Goal: Information Seeking & Learning: Learn about a topic

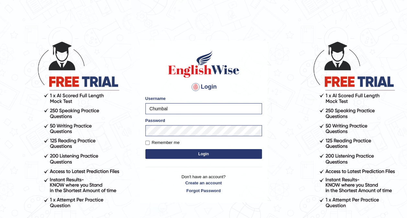
click at [183, 153] on button "Login" at bounding box center [203, 154] width 117 height 10
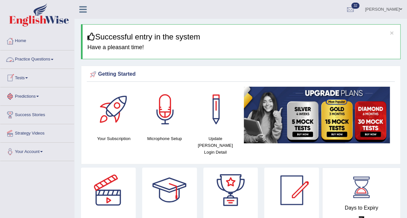
click at [56, 59] on link "Practice Questions" at bounding box center [37, 59] width 74 height 16
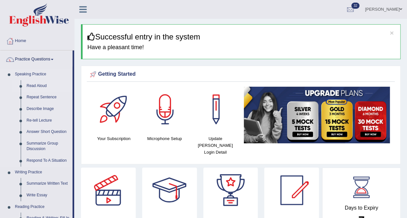
click at [40, 86] on link "Read Aloud" at bounding box center [48, 86] width 49 height 12
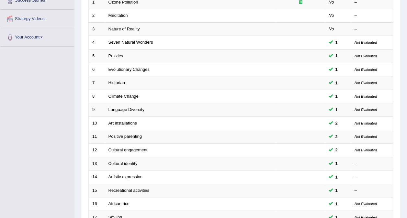
scroll to position [207, 0]
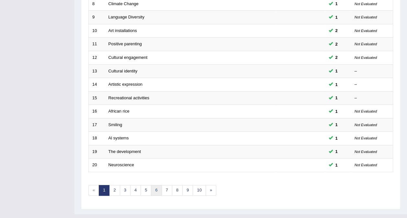
click at [153, 185] on link "6" at bounding box center [156, 190] width 11 height 11
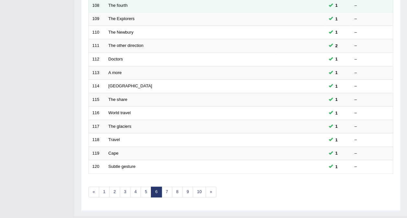
scroll to position [207, 0]
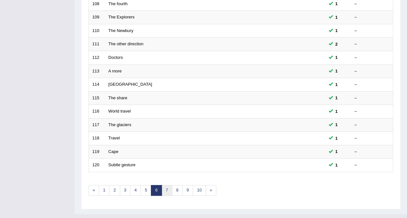
click at [164, 185] on link "7" at bounding box center [167, 190] width 11 height 11
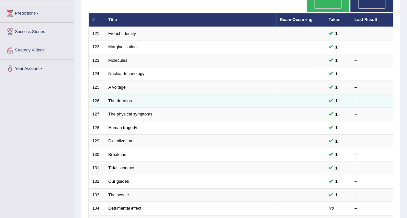
scroll to position [207, 0]
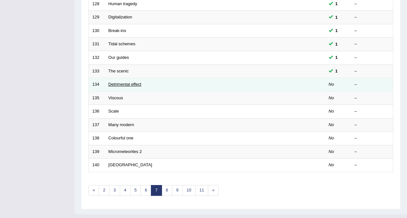
click at [132, 82] on link "Detrimental effect" at bounding box center [124, 84] width 33 height 5
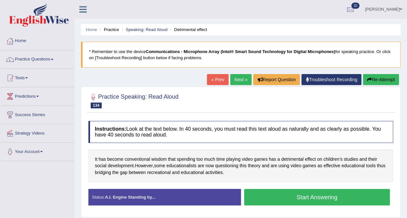
click at [313, 196] on button "Start Answering" at bounding box center [317, 197] width 146 height 17
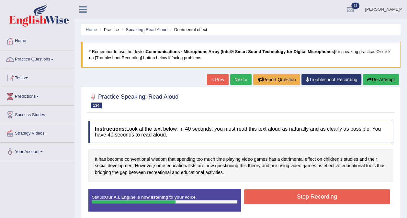
click at [317, 195] on button "Stop Recording" at bounding box center [317, 196] width 146 height 15
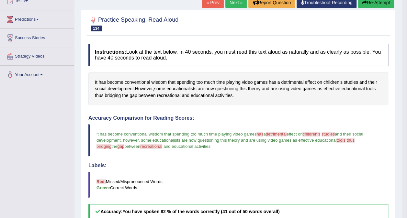
scroll to position [32, 0]
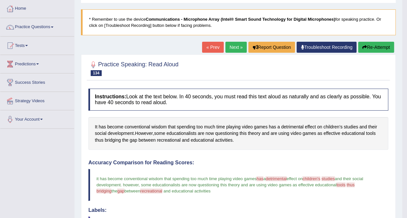
click at [233, 44] on link "Next »" at bounding box center [235, 47] width 21 height 11
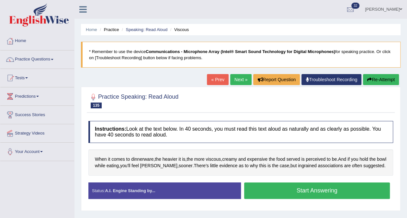
click at [274, 190] on button "Start Answering" at bounding box center [317, 191] width 146 height 17
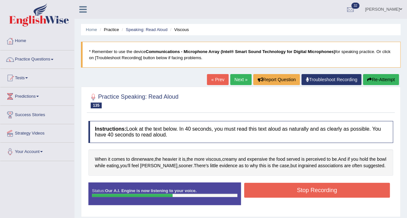
click at [322, 190] on button "Stop Recording" at bounding box center [317, 190] width 146 height 15
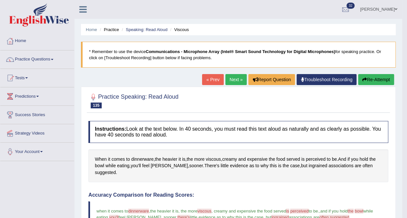
click at [237, 80] on link "Next »" at bounding box center [235, 79] width 21 height 11
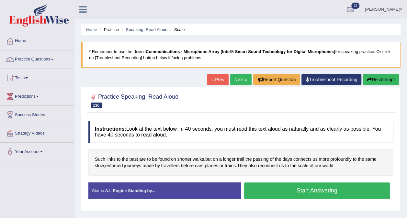
click at [259, 187] on button "Start Answering" at bounding box center [317, 191] width 146 height 17
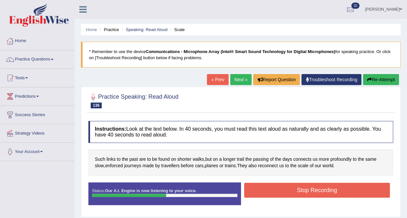
click at [286, 188] on button "Stop Recording" at bounding box center [317, 190] width 146 height 15
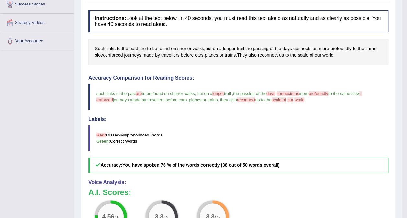
scroll to position [54, 0]
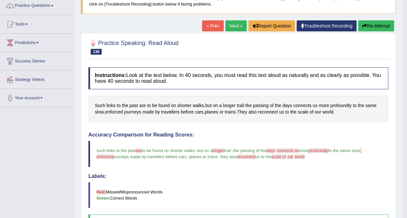
click at [234, 25] on link "Next »" at bounding box center [235, 25] width 21 height 11
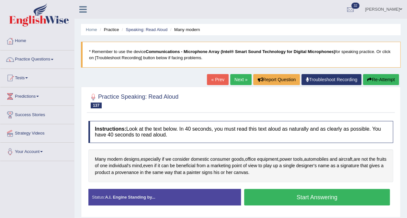
click at [271, 193] on button "Start Answering" at bounding box center [317, 197] width 146 height 17
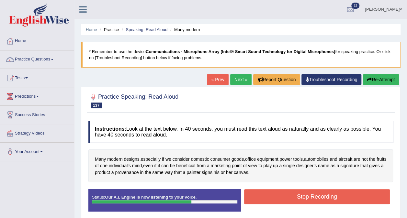
click at [308, 195] on button "Stop Recording" at bounding box center [317, 196] width 146 height 15
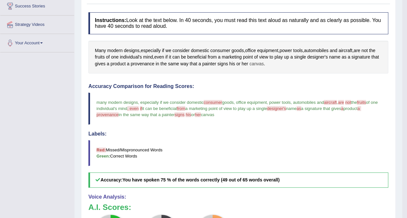
scroll to position [65, 0]
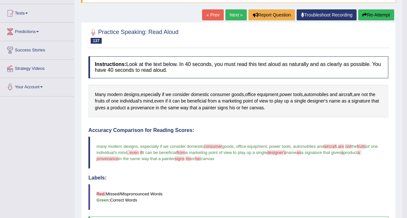
click at [233, 14] on link "Next »" at bounding box center [235, 14] width 21 height 11
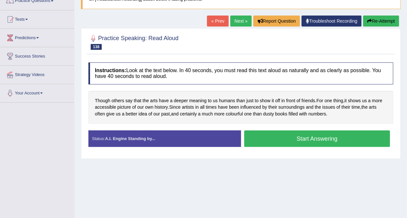
scroll to position [65, 0]
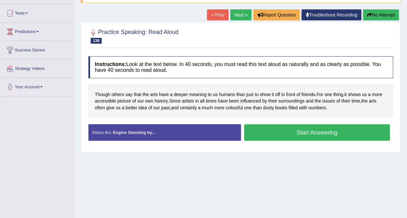
click at [271, 133] on button "Start Answering" at bounding box center [317, 132] width 146 height 17
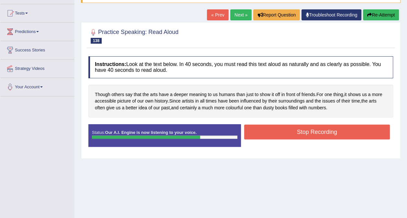
click at [320, 130] on button "Stop Recording" at bounding box center [317, 132] width 146 height 15
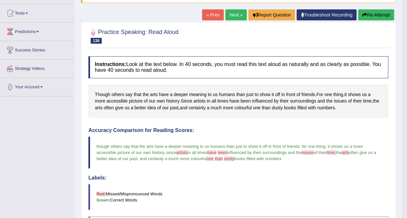
click at [236, 12] on link "Next »" at bounding box center [235, 14] width 21 height 11
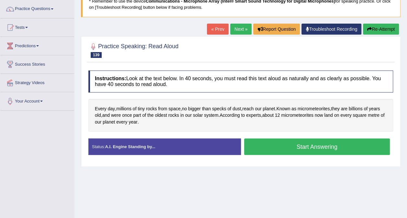
scroll to position [65, 0]
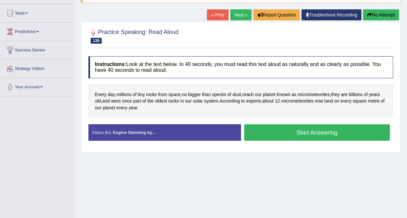
click at [284, 131] on button "Start Answering" at bounding box center [317, 132] width 146 height 17
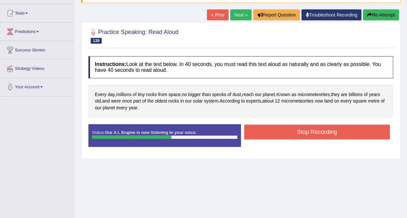
click at [308, 131] on button "Stop Recording" at bounding box center [317, 132] width 146 height 15
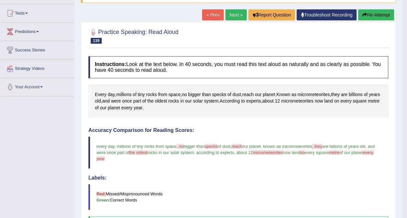
click at [236, 17] on link "Next »" at bounding box center [235, 14] width 21 height 11
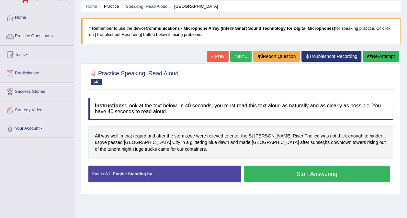
scroll to position [32, 0]
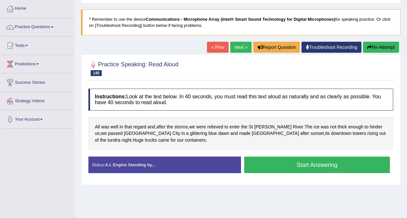
click at [270, 163] on button "Start Answering" at bounding box center [317, 165] width 146 height 17
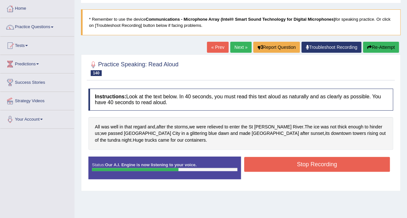
click at [308, 164] on button "Stop Recording" at bounding box center [317, 164] width 146 height 15
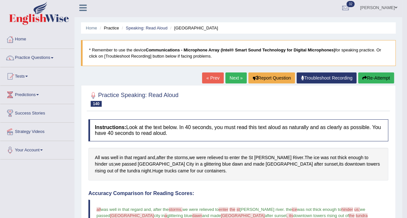
scroll to position [0, 0]
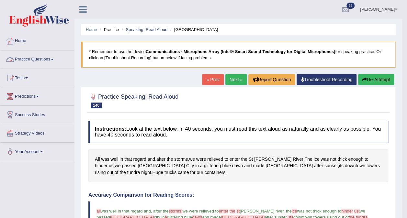
click at [47, 58] on link "Practice Questions" at bounding box center [37, 59] width 74 height 16
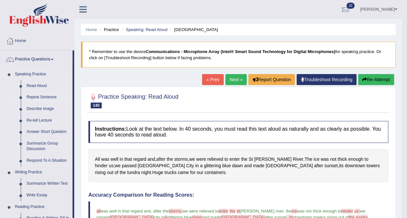
click at [36, 96] on link "Repeat Sentence" at bounding box center [48, 98] width 49 height 12
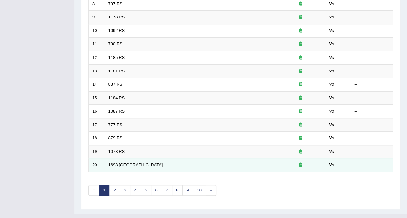
click at [301, 163] on icon at bounding box center [300, 165] width 3 height 4
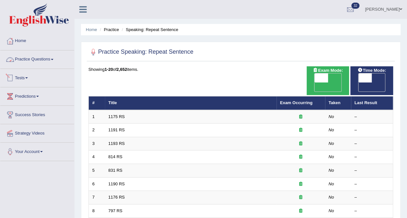
click at [50, 57] on link "Practice Questions" at bounding box center [37, 59] width 74 height 16
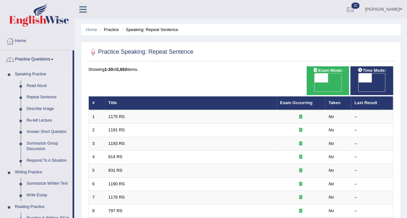
click at [41, 96] on link "Repeat Sentence" at bounding box center [48, 98] width 49 height 12
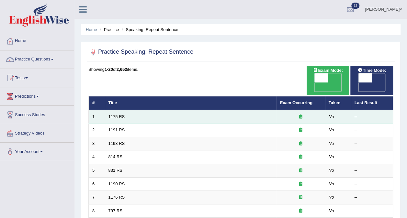
click at [107, 110] on td "1175 RS" at bounding box center [191, 117] width 172 height 14
click at [118, 114] on link "1175 RS" at bounding box center [116, 116] width 17 height 5
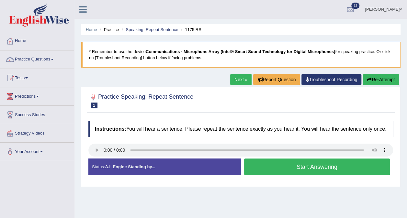
click at [272, 166] on button "Start Answering" at bounding box center [317, 167] width 146 height 17
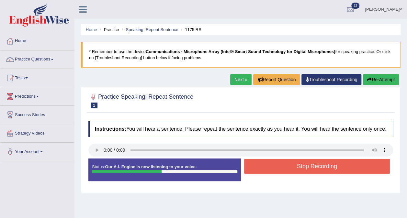
drag, startPoint x: 322, startPoint y: 165, endPoint x: 327, endPoint y: 171, distance: 7.6
click at [322, 164] on button "Stop Recording" at bounding box center [317, 166] width 146 height 15
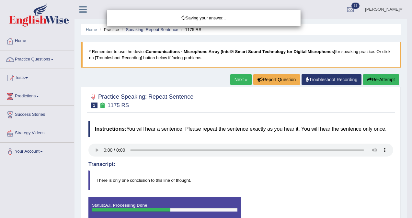
click at [238, 164] on div "Saving your answer..." at bounding box center [206, 109] width 412 height 218
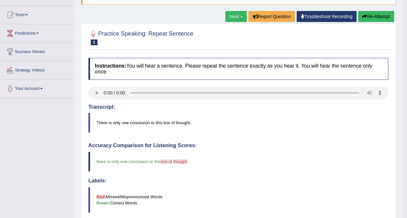
scroll to position [62, 0]
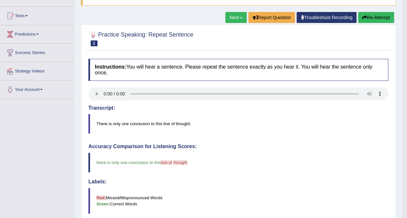
click at [231, 17] on link "Next »" at bounding box center [235, 17] width 21 height 11
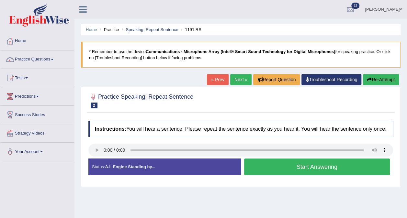
click at [265, 168] on button "Start Answering" at bounding box center [317, 167] width 146 height 17
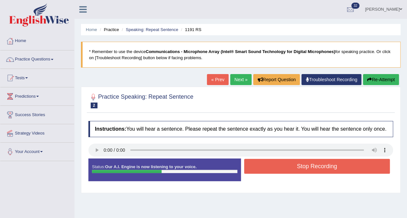
click at [265, 165] on button "Stop Recording" at bounding box center [317, 166] width 146 height 15
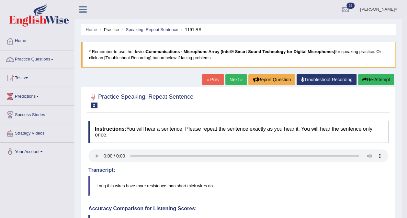
click at [229, 78] on link "Next »" at bounding box center [235, 79] width 21 height 11
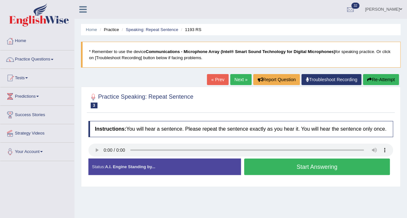
click at [275, 167] on button "Start Answering" at bounding box center [317, 167] width 146 height 17
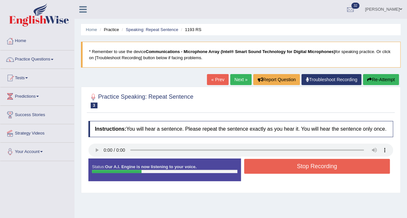
click at [276, 165] on button "Stop Recording" at bounding box center [317, 166] width 146 height 15
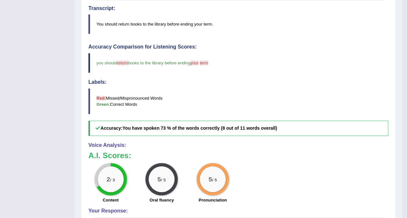
scroll to position [32, 0]
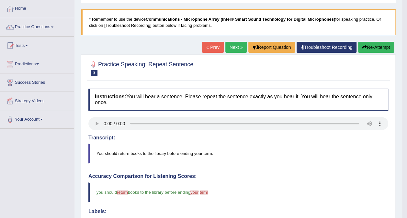
click at [238, 48] on link "Next »" at bounding box center [235, 47] width 21 height 11
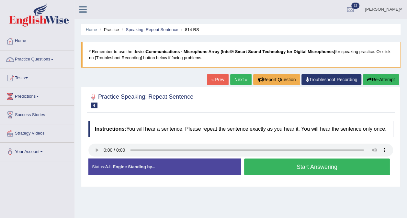
click at [315, 167] on button "Start Answering" at bounding box center [317, 167] width 146 height 17
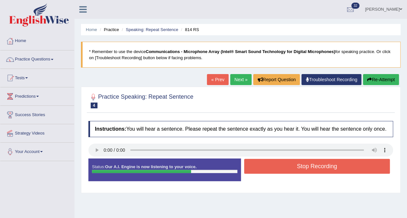
click at [320, 165] on button "Stop Recording" at bounding box center [317, 166] width 146 height 15
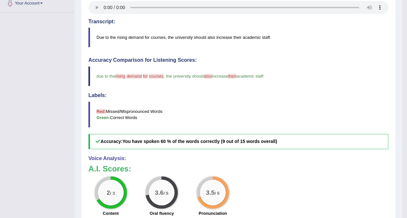
scroll to position [65, 0]
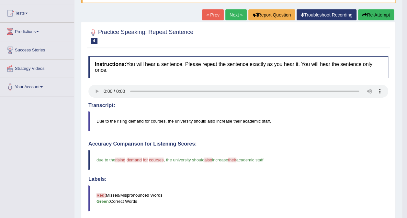
click at [234, 12] on link "Next »" at bounding box center [235, 14] width 21 height 11
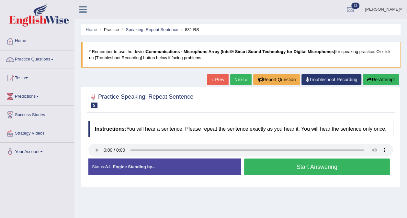
click at [260, 168] on button "Start Answering" at bounding box center [317, 167] width 146 height 17
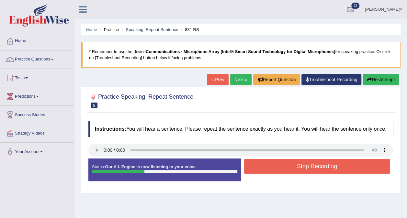
click at [302, 167] on button "Stop Recording" at bounding box center [317, 166] width 146 height 15
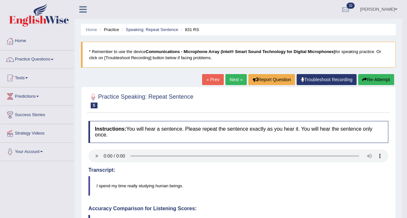
click at [240, 76] on link "Next »" at bounding box center [235, 79] width 21 height 11
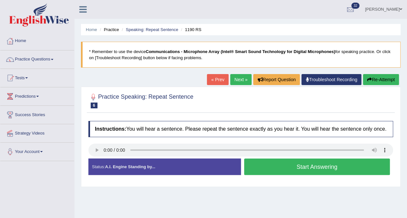
click at [270, 167] on button "Start Answering" at bounding box center [317, 167] width 146 height 17
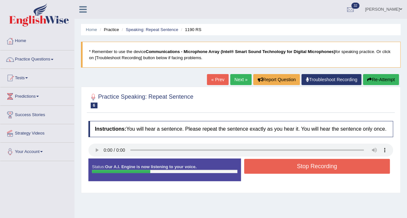
click at [271, 166] on button "Stop Recording" at bounding box center [317, 166] width 146 height 15
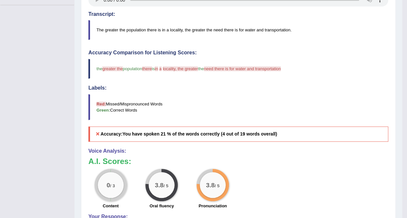
scroll to position [62, 0]
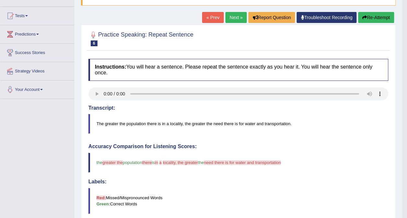
click at [237, 15] on link "Next »" at bounding box center [235, 17] width 21 height 11
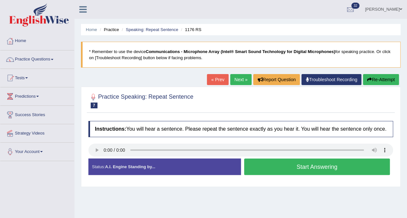
click at [290, 166] on button "Start Answering" at bounding box center [317, 167] width 146 height 17
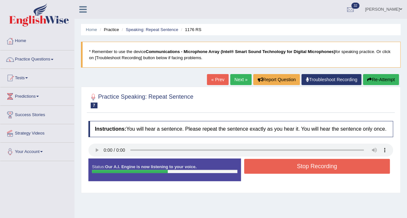
click at [304, 166] on button "Stop Recording" at bounding box center [317, 166] width 146 height 15
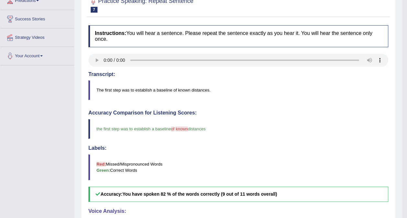
scroll to position [65, 0]
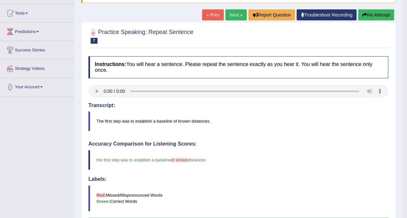
click at [230, 15] on link "Next »" at bounding box center [235, 14] width 21 height 11
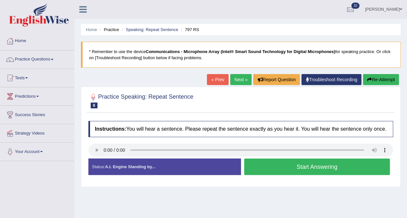
click at [270, 168] on button "Start Answering" at bounding box center [317, 167] width 146 height 17
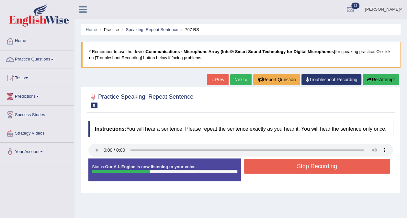
click at [260, 167] on button "Stop Recording" at bounding box center [317, 166] width 146 height 15
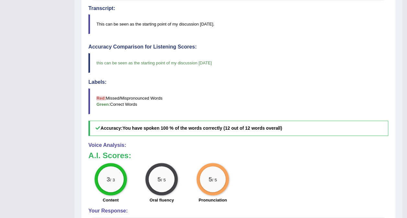
scroll to position [32, 0]
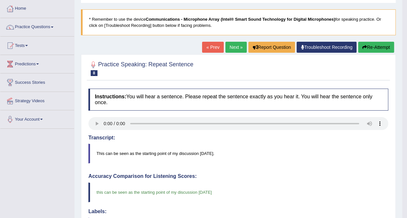
click at [233, 48] on link "Next »" at bounding box center [235, 47] width 21 height 11
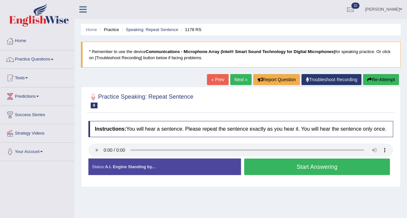
click at [274, 164] on button "Start Answering" at bounding box center [317, 167] width 146 height 17
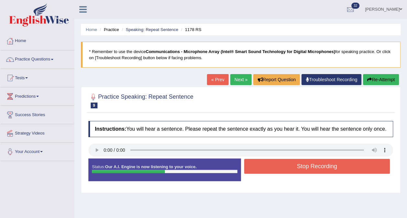
click at [275, 165] on button "Stop Recording" at bounding box center [317, 166] width 146 height 15
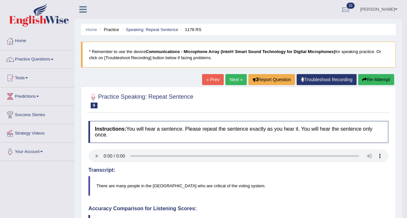
click at [232, 77] on link "Next »" at bounding box center [235, 79] width 21 height 11
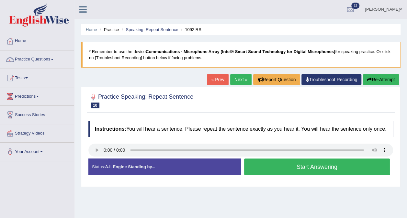
click at [269, 164] on button "Start Answering" at bounding box center [317, 167] width 146 height 17
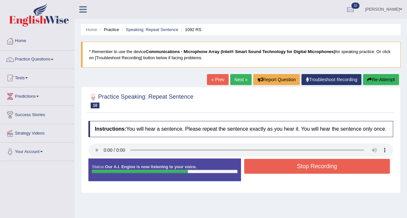
click at [293, 166] on button "Stop Recording" at bounding box center [317, 166] width 146 height 15
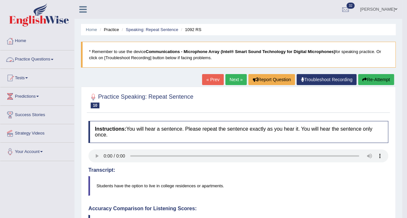
click at [57, 59] on link "Practice Questions" at bounding box center [37, 59] width 74 height 16
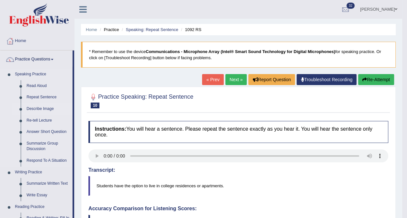
click at [36, 109] on link "Describe Image" at bounding box center [48, 109] width 49 height 12
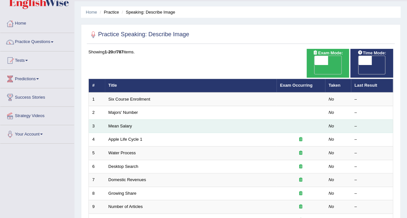
scroll to position [32, 0]
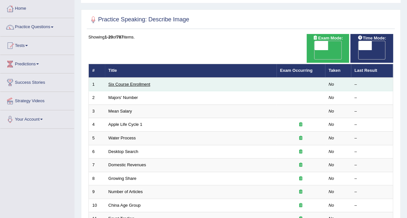
click at [139, 82] on link "Six Course Enrollment" at bounding box center [129, 84] width 42 height 5
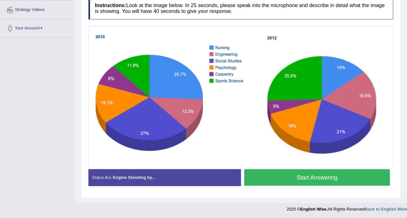
scroll to position [91, 0]
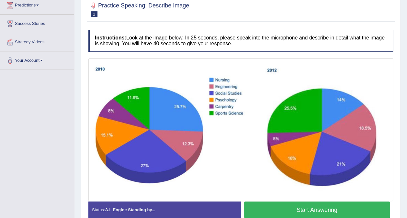
click at [324, 209] on button "Start Answering" at bounding box center [317, 210] width 146 height 17
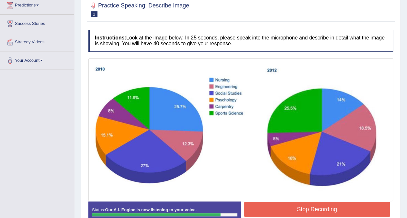
click at [322, 209] on button "Stop Recording" at bounding box center [317, 209] width 146 height 15
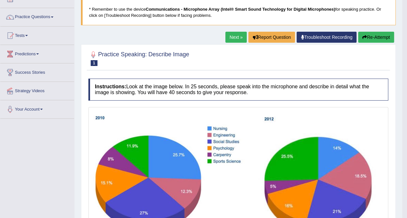
scroll to position [0, 0]
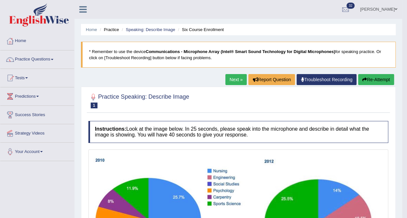
click at [234, 77] on link "Next »" at bounding box center [235, 79] width 21 height 11
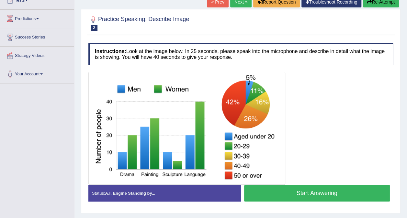
scroll to position [65, 0]
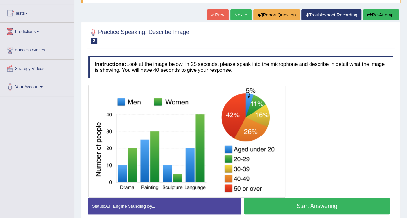
click at [291, 205] on button "Start Answering" at bounding box center [317, 206] width 146 height 17
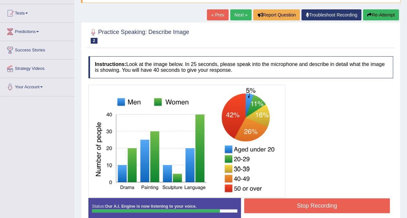
click at [296, 202] on button "Stop Recording" at bounding box center [317, 205] width 146 height 15
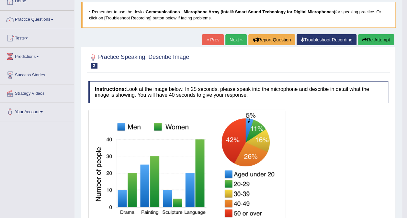
scroll to position [8, 0]
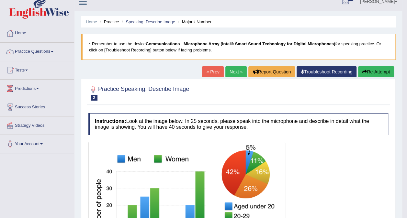
click at [234, 70] on link "Next »" at bounding box center [235, 71] width 21 height 11
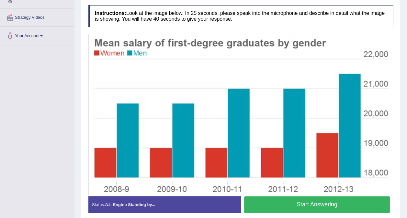
scroll to position [129, 0]
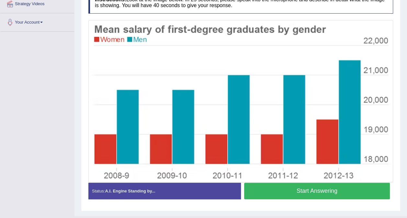
click at [298, 190] on button "Start Answering" at bounding box center [317, 191] width 146 height 17
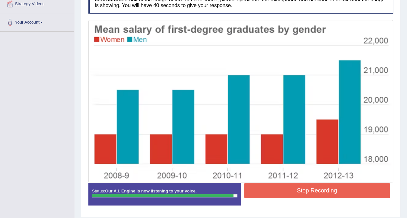
click at [320, 190] on button "Stop Recording" at bounding box center [317, 190] width 146 height 15
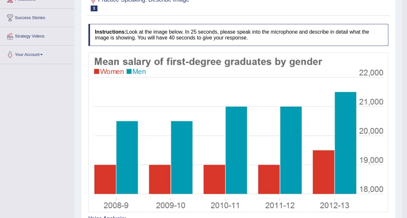
scroll to position [0, 0]
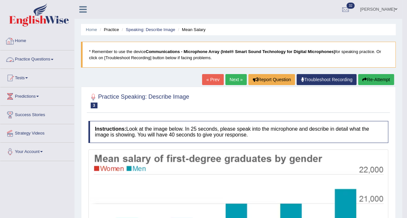
click at [49, 58] on link "Practice Questions" at bounding box center [37, 59] width 74 height 16
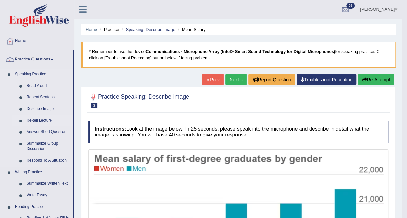
click at [37, 120] on link "Re-tell Lecture" at bounding box center [48, 121] width 49 height 12
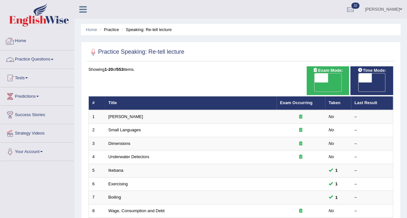
click at [51, 57] on link "Practice Questions" at bounding box center [37, 59] width 74 height 16
